Goal: Task Accomplishment & Management: Use online tool/utility

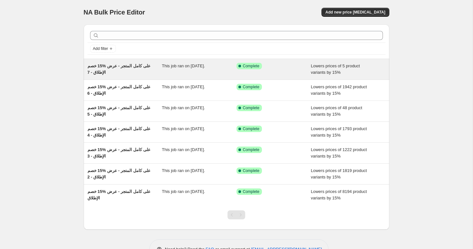
click at [116, 66] on span "خصم ‎15% على كامل المتجر - عرض الإطلاق - 7" at bounding box center [119, 68] width 63 height 11
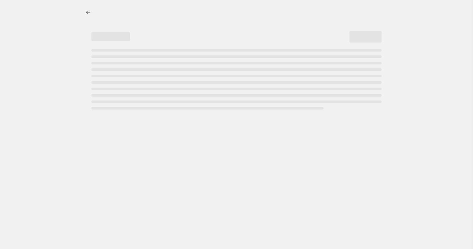
select select "percentage"
select select "collection"
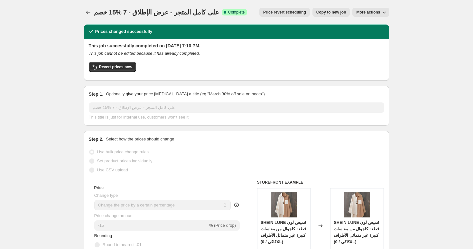
click at [146, 13] on span "خصم ‎15% على كامل المتجر - عرض الإطلاق - 7" at bounding box center [156, 12] width 125 height 7
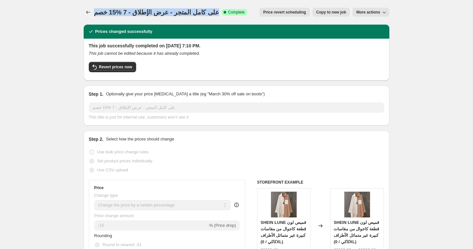
click at [146, 13] on span "خصم ‎15% على كامل المتجر - عرض الإطلاق - 7" at bounding box center [156, 12] width 125 height 7
copy span "خصم ‎15% على كامل المتجر - عرض الإطلاق - 7"
click at [88, 11] on icon "Price change jobs" at bounding box center [88, 12] width 6 height 6
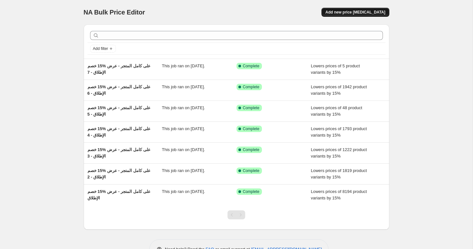
click at [362, 14] on span "Add new price [MEDICAL_DATA]" at bounding box center [355, 12] width 60 height 5
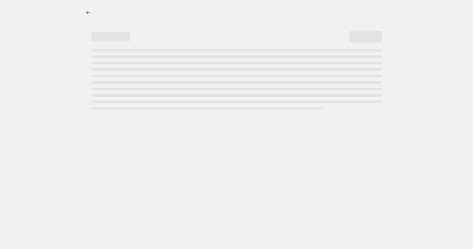
select select "percentage"
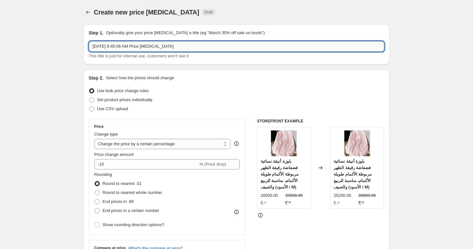
click at [132, 47] on input "[DATE] 8:45:06 AM Price [MEDICAL_DATA]" at bounding box center [236, 46] width 295 height 10
paste input "خصم ‎15% على كامل المتجر - عرض الإطلاق - 7"
click at [115, 47] on input "خصم ‎15% على كامل المتجر - عرض الإطلاق - 7" at bounding box center [236, 46] width 295 height 10
click at [113, 45] on input "خصم ‎15% على كامل المتجر - عرض الإطلاق - 7" at bounding box center [236, 46] width 295 height 10
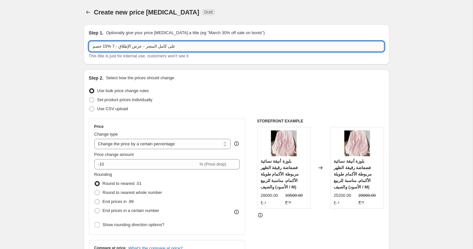
click at [113, 46] on input "خصم ‎15% على كامل المتجر - عرض الإطلاق - 7" at bounding box center [236, 46] width 295 height 10
type input "خصم ‎15% على كامل المتجر - عرض الإطلاق - 8"
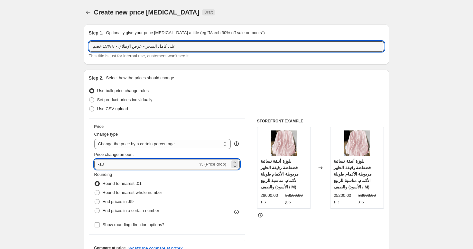
click at [128, 167] on input "-10" at bounding box center [146, 164] width 104 height 10
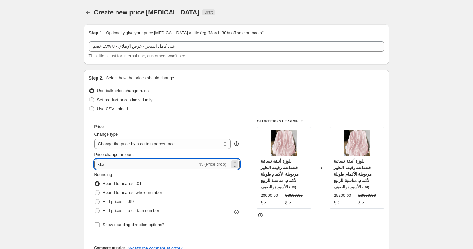
type input "-15"
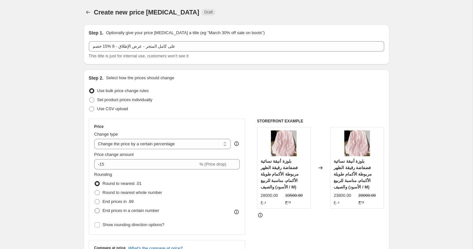
click at [114, 210] on span "End prices in a certain number" at bounding box center [131, 210] width 57 height 5
click at [95, 208] on input "End prices in a certain number" at bounding box center [95, 208] width 0 height 0
radio input "true"
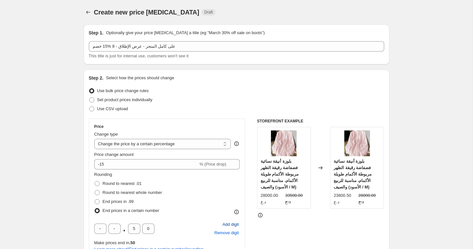
click at [231, 226] on span "Add digit" at bounding box center [230, 224] width 16 height 6
click at [102, 231] on input "text" at bounding box center [100, 228] width 12 height 10
type input "0"
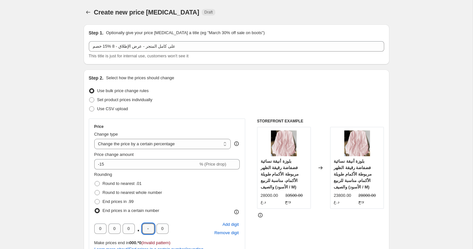
type input "0"
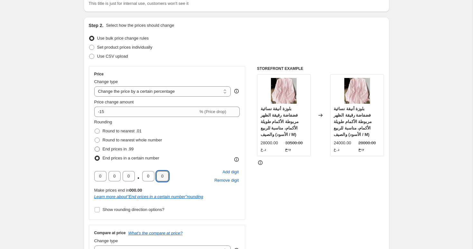
scroll to position [77, 0]
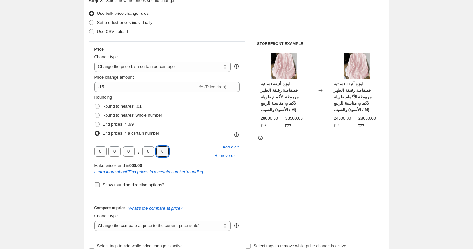
click at [119, 186] on span "Show rounding direction options?" at bounding box center [134, 184] width 62 height 5
click at [100, 186] on input "Show rounding direction options?" at bounding box center [97, 184] width 5 height 5
checkbox input "true"
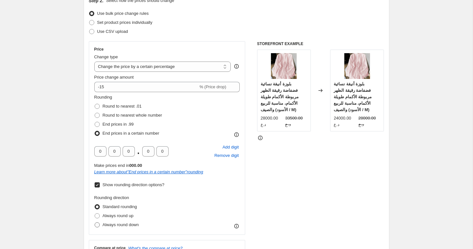
click at [115, 226] on span "Always round down" at bounding box center [121, 224] width 36 height 5
click at [95, 222] on input "Always round down" at bounding box center [95, 222] width 0 height 0
radio input "true"
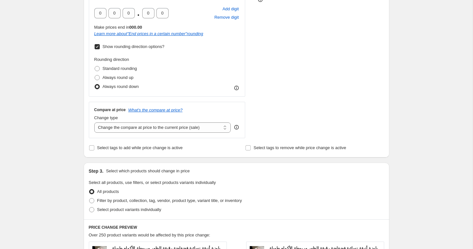
scroll to position [216, 0]
click at [134, 146] on span "Select tags to add while price change is active" at bounding box center [140, 146] width 86 height 5
click at [94, 146] on input "Select tags to add while price change is active" at bounding box center [91, 146] width 5 height 5
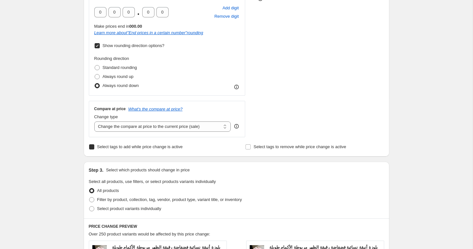
checkbox input "true"
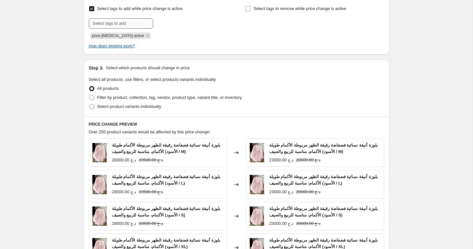
scroll to position [358, 0]
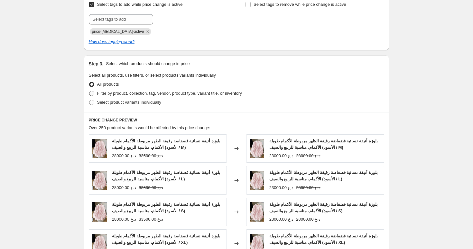
click at [118, 95] on span "Filter by product, collection, tag, vendor, product type, variant title, or inv…" at bounding box center [169, 93] width 145 height 5
click at [89, 91] on input "Filter by product, collection, tag, vendor, product type, variant title, or inv…" at bounding box center [89, 91] width 0 height 0
radio input "true"
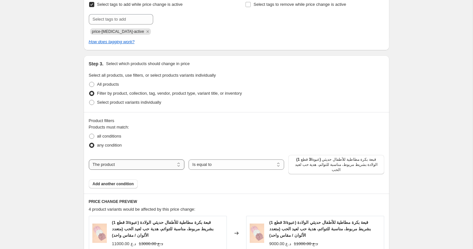
click at [163, 164] on select "The product The product's collection The product's tag The product's vendor The…" at bounding box center [137, 164] width 96 height 10
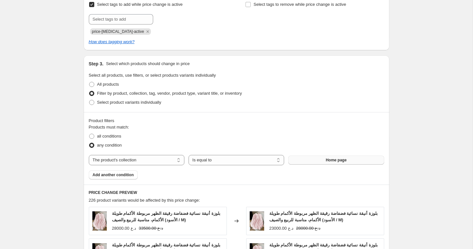
click at [332, 159] on span "Home page" at bounding box center [336, 159] width 21 height 5
click at [118, 159] on select "The product The product's collection The product's tag The product's vendor The…" at bounding box center [137, 160] width 96 height 10
select select "product"
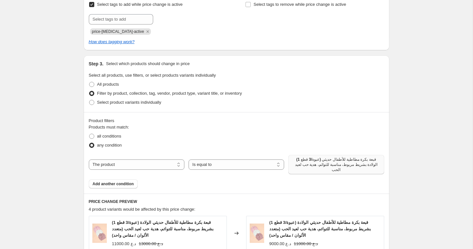
click at [314, 156] on button "(1 عبوة/3 قطع) قبعة بكرة مطاطية للأطفال حديثي الولادة بشريط مربوط، مناسبة للتوا…" at bounding box center [336, 164] width 96 height 19
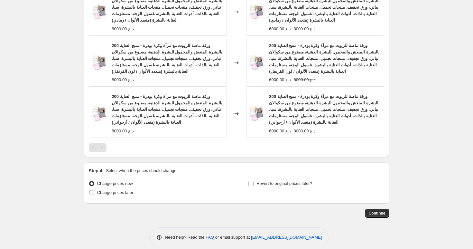
scroll to position [655, 0]
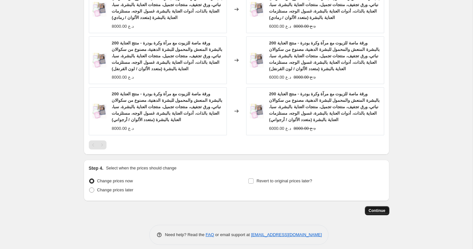
click at [372, 208] on span "Continue" at bounding box center [377, 210] width 17 height 5
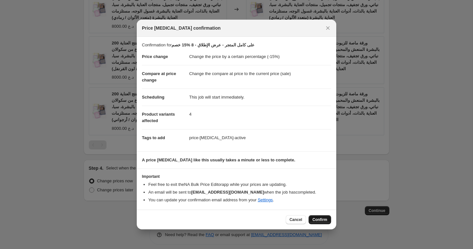
click at [320, 219] on span "Confirm" at bounding box center [319, 219] width 15 height 5
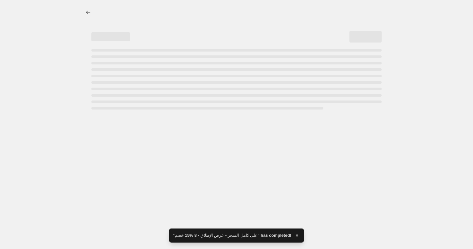
select select "percentage"
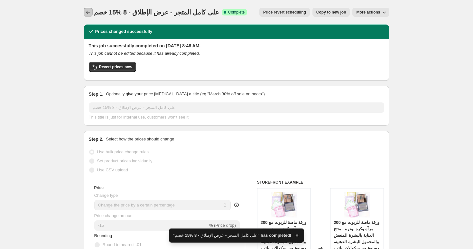
click at [89, 12] on icon "Price change jobs" at bounding box center [88, 12] width 6 height 6
